Goal: Task Accomplishment & Management: Use online tool/utility

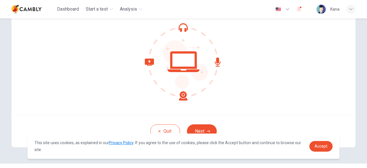
scroll to position [71, 0]
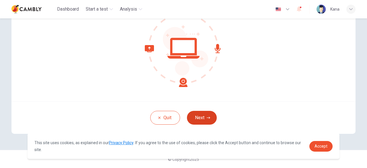
click at [209, 119] on button "Next" at bounding box center [202, 118] width 30 height 14
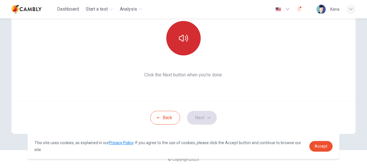
click at [191, 48] on button "button" at bounding box center [183, 38] width 34 height 34
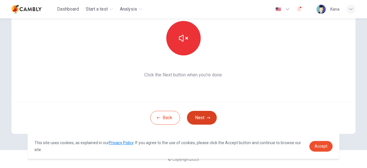
click at [196, 117] on button "Next" at bounding box center [202, 118] width 30 height 14
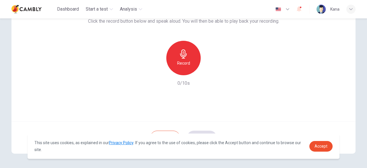
scroll to position [42, 0]
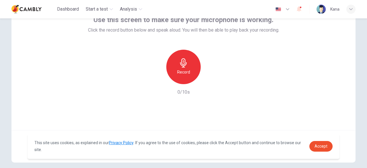
click at [187, 62] on div "Record" at bounding box center [183, 67] width 34 height 34
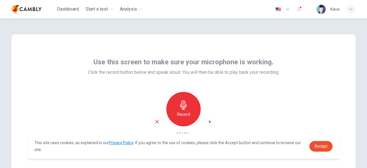
scroll to position [29, 0]
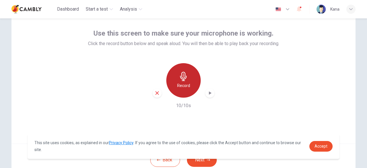
click at [187, 79] on div "Record" at bounding box center [183, 80] width 34 height 34
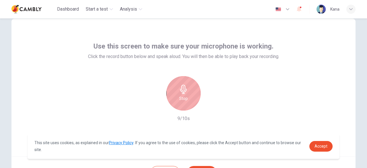
scroll to position [13, 0]
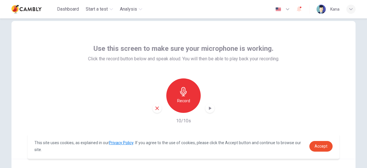
click at [209, 109] on icon "button" at bounding box center [210, 108] width 6 height 6
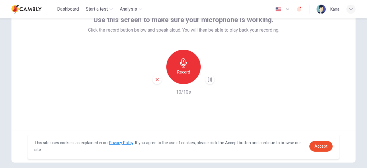
scroll to position [71, 0]
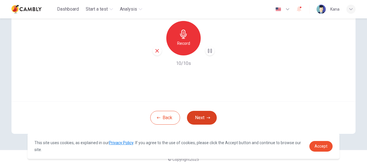
click at [205, 115] on button "Next" at bounding box center [202, 118] width 30 height 14
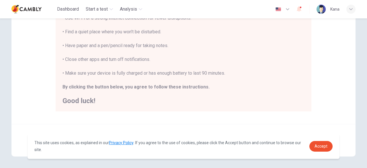
scroll to position [151, 0]
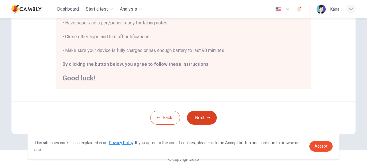
click at [208, 119] on button "Next" at bounding box center [202, 118] width 30 height 14
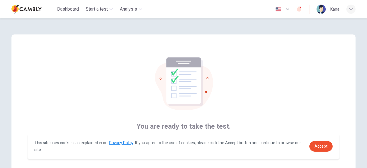
scroll to position [71, 0]
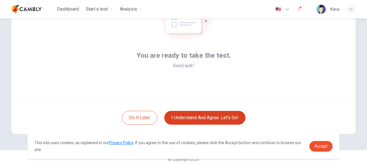
click at [231, 116] on button "I understand and agree. Let’s go!" at bounding box center [204, 118] width 81 height 14
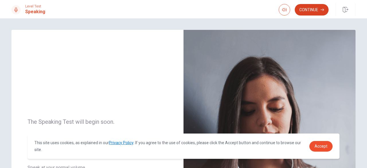
click at [326, 12] on button "Continue" at bounding box center [312, 9] width 34 height 11
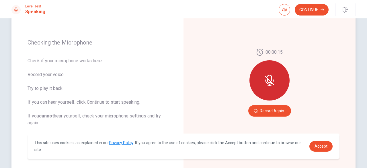
scroll to position [84, 0]
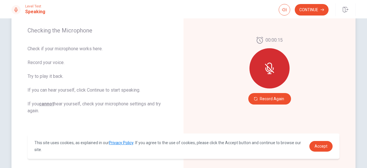
click at [276, 68] on div at bounding box center [269, 68] width 40 height 40
click at [274, 95] on button "Record Again" at bounding box center [269, 98] width 43 height 11
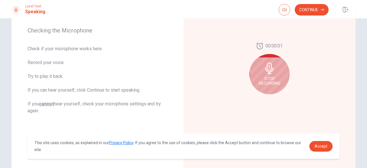
click at [250, 65] on div "Stop Recording" at bounding box center [269, 74] width 40 height 40
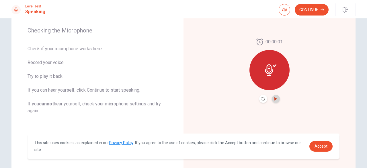
click at [274, 98] on icon "Play Audio" at bounding box center [275, 98] width 3 height 3
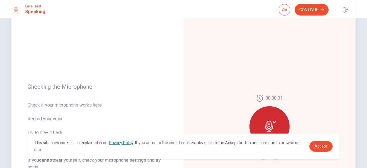
scroll to position [27, 0]
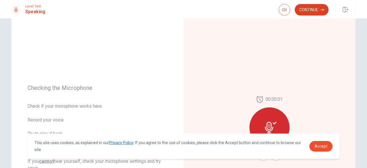
click at [325, 6] on button "Continue" at bounding box center [312, 9] width 34 height 11
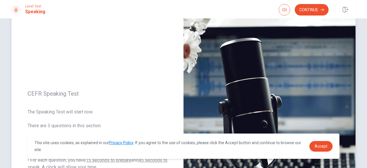
scroll to position [0, 0]
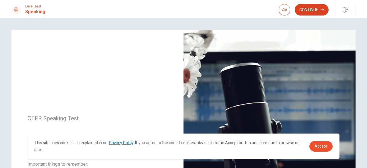
click at [307, 12] on button "Continue" at bounding box center [312, 9] width 34 height 11
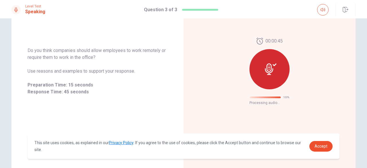
scroll to position [41, 0]
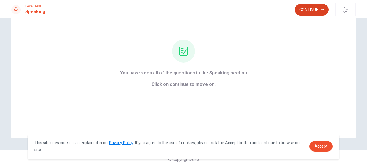
click at [308, 11] on button "Continue" at bounding box center [312, 9] width 34 height 11
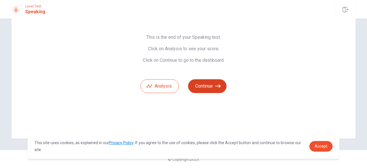
click at [204, 85] on button "Continue" at bounding box center [207, 86] width 38 height 14
